Goal: Transaction & Acquisition: Subscribe to service/newsletter

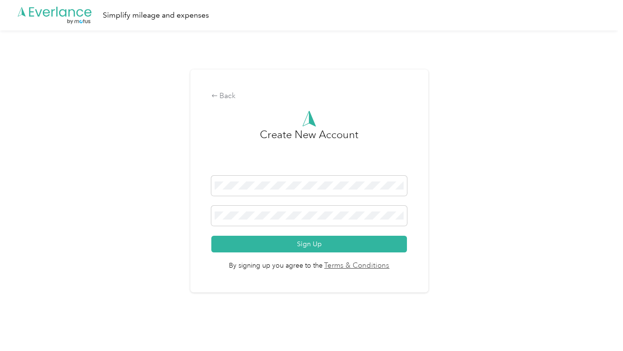
click at [177, 219] on div "Back Create New Account Sign Up By signing up you agree to the Terms & Conditio…" at bounding box center [309, 184] width 618 height 309
click at [249, 211] on span at bounding box center [309, 216] width 196 height 20
click at [309, 253] on span "By signing up you agree to the Terms & Conditions" at bounding box center [309, 261] width 196 height 19
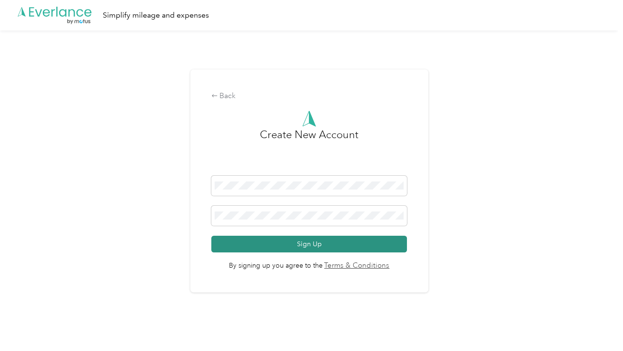
click at [309, 242] on button "Sign Up" at bounding box center [309, 244] width 196 height 17
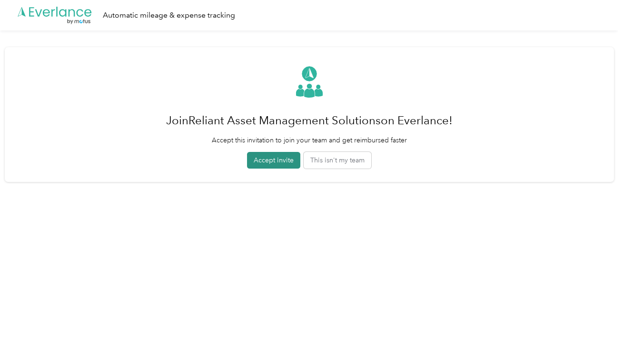
click at [262, 159] on button "Accept invite" at bounding box center [273, 160] width 53 height 17
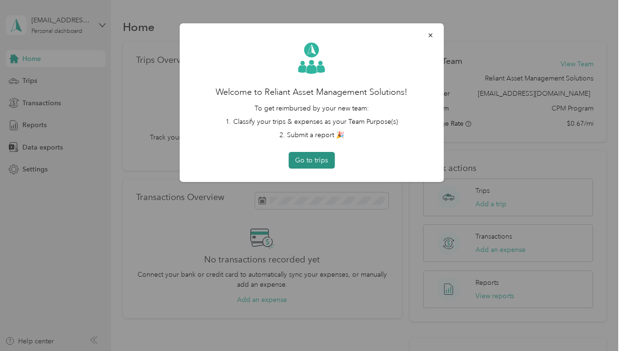
click at [316, 163] on button "Go to trips" at bounding box center [311, 160] width 46 height 17
